Goal: Task Accomplishment & Management: Use online tool/utility

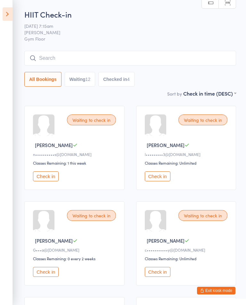
click at [98, 57] on input "search" at bounding box center [129, 58] width 211 height 15
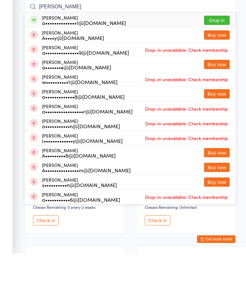
type input "[PERSON_NAME]"
click at [94, 67] on div "[PERSON_NAME] a••••••••••••••1@[DOMAIN_NAME]" at bounding box center [84, 72] width 84 height 10
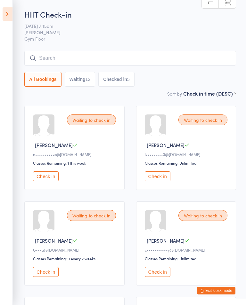
click at [0, 17] on aside "Events for [DATE] [DATE] [DATE] Sun Mon Tue Wed Thu Fri Sat 36 31 01 02 03 04 0…" at bounding box center [6, 152] width 13 height 305
click at [3, 15] on icon at bounding box center [8, 13] width 10 height 13
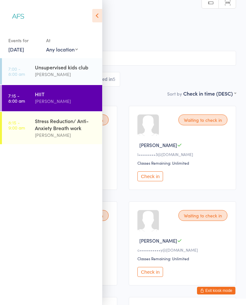
click at [65, 127] on div "Stress Reduction/ Anti-Anxiety Breath work" at bounding box center [66, 124] width 62 height 14
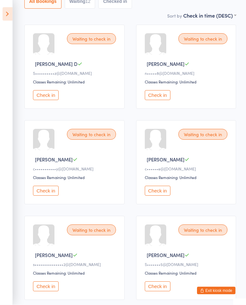
scroll to position [83, 0]
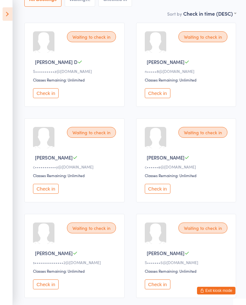
click at [157, 91] on button "Check in" at bounding box center [158, 93] width 26 height 10
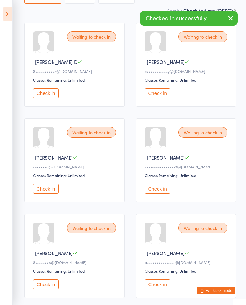
click at [163, 98] on button "Check in" at bounding box center [158, 93] width 26 height 10
click at [157, 98] on button "Check in" at bounding box center [158, 93] width 26 height 10
click at [160, 95] on button "Check in" at bounding box center [158, 93] width 26 height 10
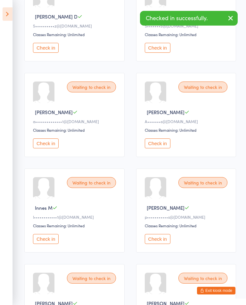
scroll to position [131, 0]
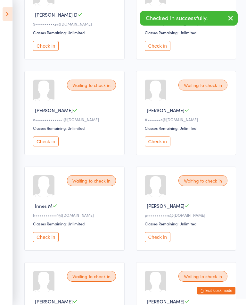
click at [158, 48] on button "Check in" at bounding box center [158, 46] width 26 height 10
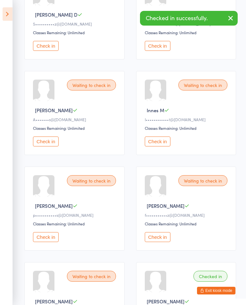
click at [163, 48] on button "Check in" at bounding box center [158, 46] width 26 height 10
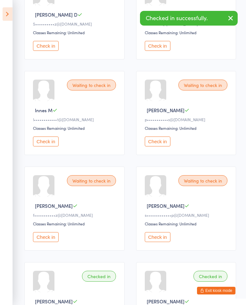
click at [165, 46] on button "Check in" at bounding box center [158, 46] width 26 height 10
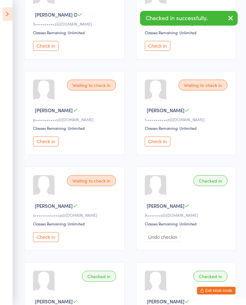
click at [227, 20] on icon "button" at bounding box center [231, 18] width 8 height 8
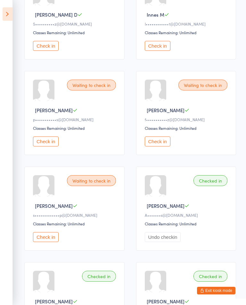
click at [58, 145] on button "Check in" at bounding box center [46, 142] width 26 height 10
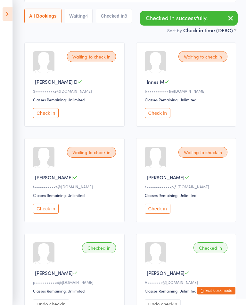
scroll to position [61, 0]
